Goal: Find specific page/section: Find specific page/section

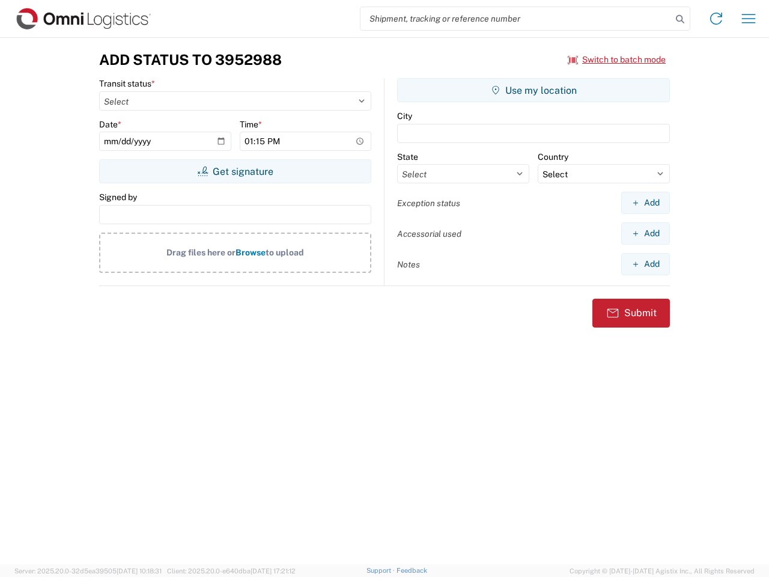
click at [516, 19] on input "search" at bounding box center [516, 18] width 311 height 23
click at [681, 19] on icon at bounding box center [680, 19] width 17 height 17
click at [717, 19] on icon at bounding box center [716, 18] width 19 height 19
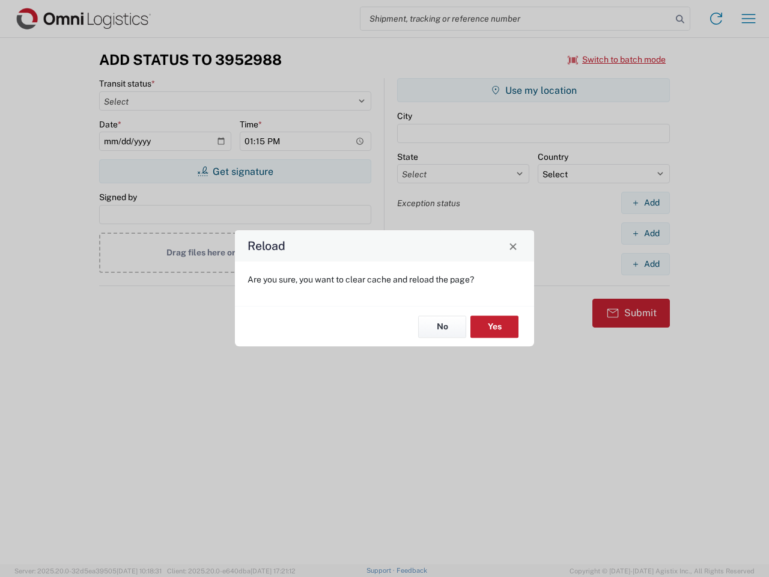
click at [749, 19] on div "Reload Are you sure, you want to clear cache and reload the page? No Yes" at bounding box center [384, 288] width 769 height 577
click at [617, 60] on div "Reload Are you sure, you want to clear cache and reload the page? No Yes" at bounding box center [384, 288] width 769 height 577
click at [235, 171] on div "Reload Are you sure, you want to clear cache and reload the page? No Yes" at bounding box center [384, 288] width 769 height 577
click at [534, 90] on div "Reload Are you sure, you want to clear cache and reload the page? No Yes" at bounding box center [384, 288] width 769 height 577
click at [646, 203] on div "Reload Are you sure, you want to clear cache and reload the page? No Yes" at bounding box center [384, 288] width 769 height 577
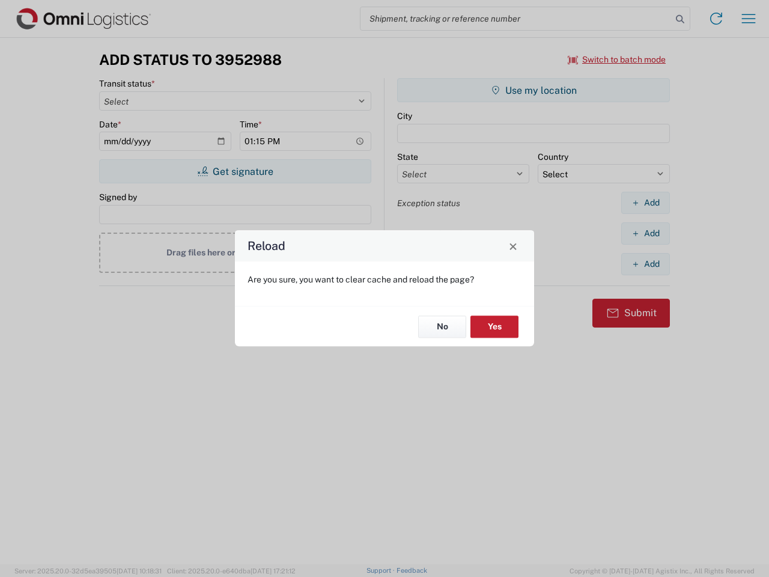
click at [646, 233] on div "Reload Are you sure, you want to clear cache and reload the page? No Yes" at bounding box center [384, 288] width 769 height 577
click at [646, 264] on div "Reload Are you sure, you want to clear cache and reload the page? No Yes" at bounding box center [384, 288] width 769 height 577
